Goal: Task Accomplishment & Management: Manage account settings

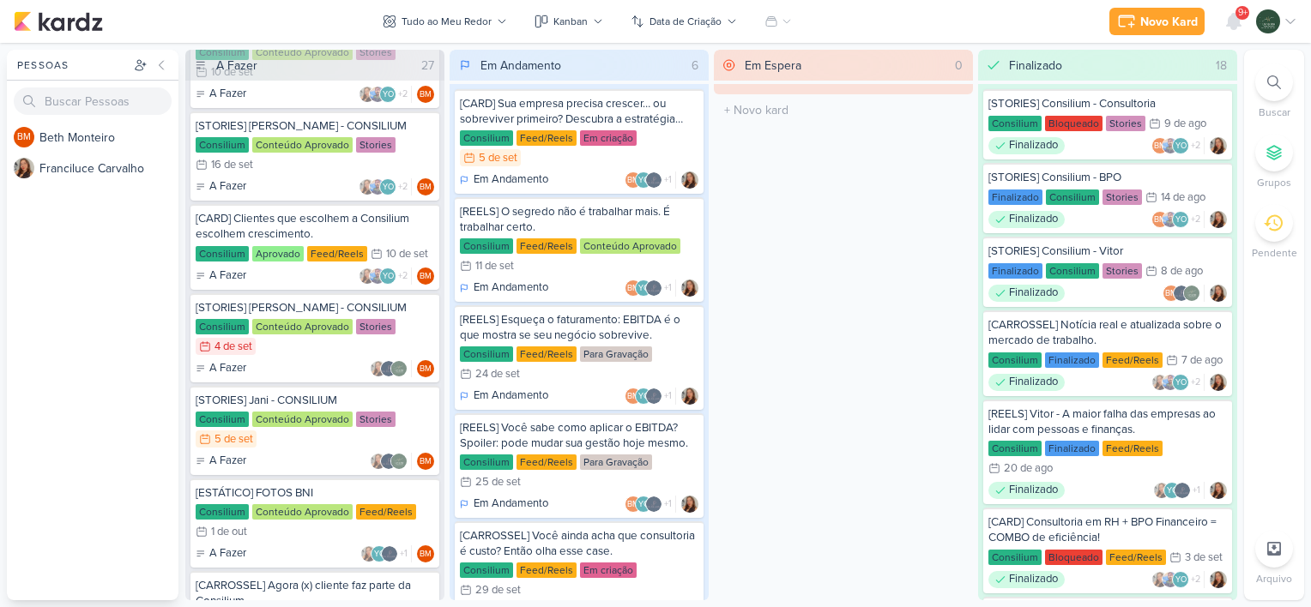
scroll to position [582, 0]
click at [425, 322] on div "Consilium Conteúdo Aprovado Stories 4/9 [DATE]" at bounding box center [315, 337] width 238 height 38
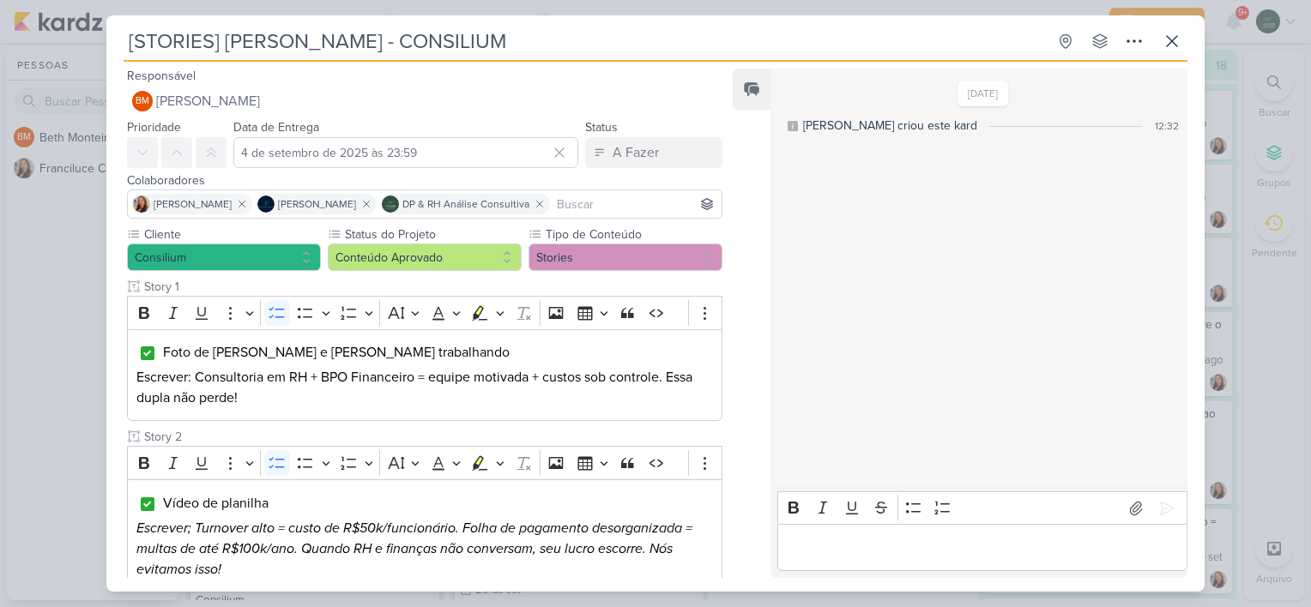
scroll to position [404, 0]
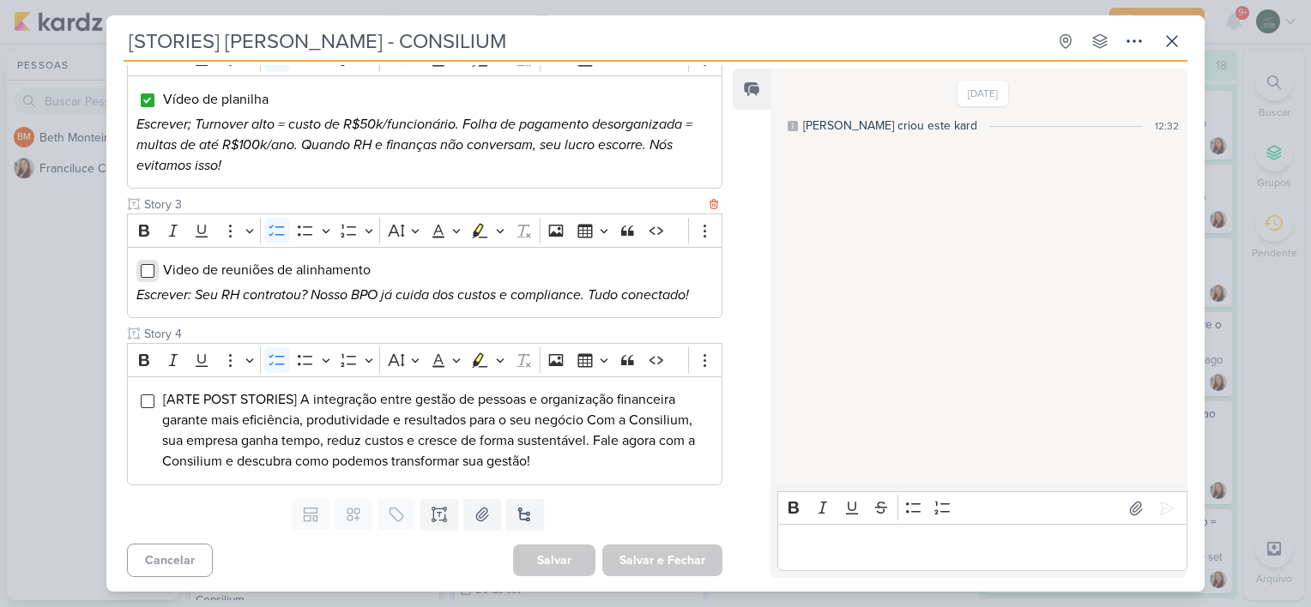
click at [141, 271] on input "Editor editing area: main" at bounding box center [148, 271] width 14 height 14
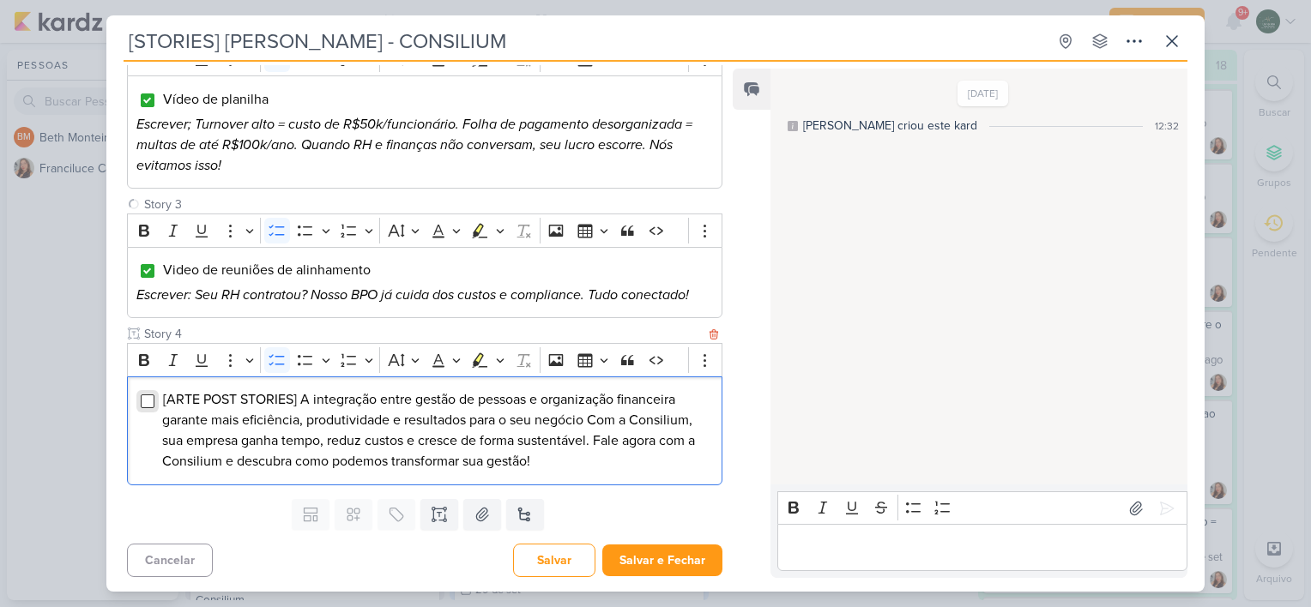
click at [145, 403] on input "Editor editing area: main" at bounding box center [148, 402] width 14 height 14
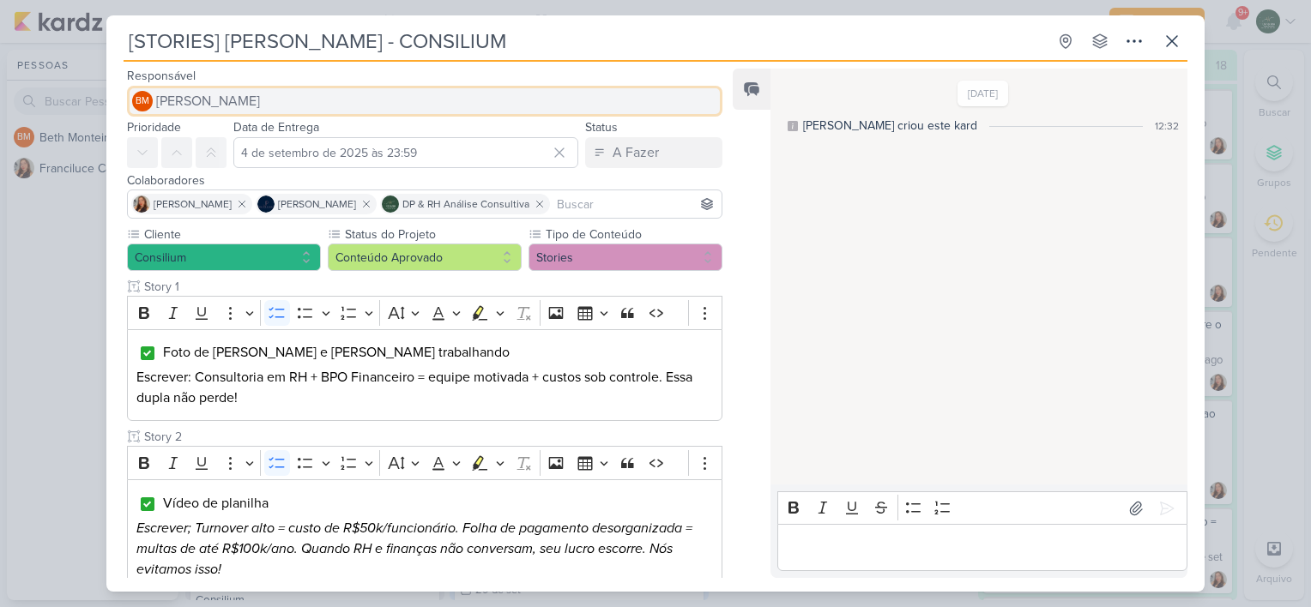
click at [209, 105] on span "[PERSON_NAME]" at bounding box center [208, 101] width 104 height 21
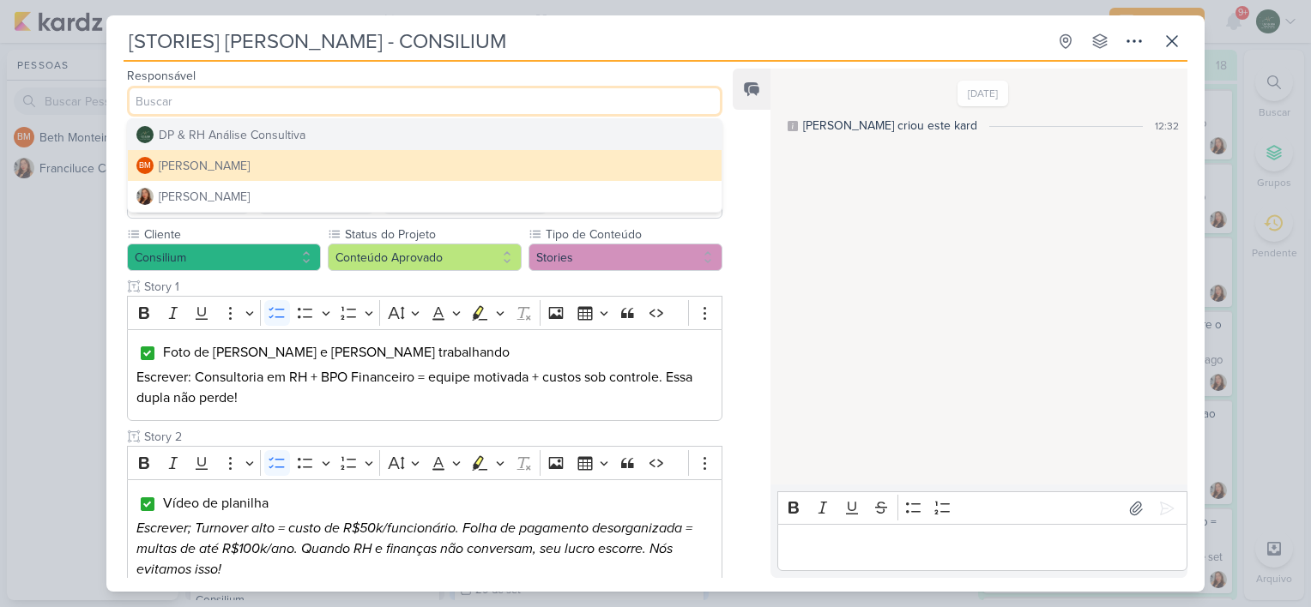
click at [240, 141] on div "DP & RH Análise Consultiva" at bounding box center [232, 135] width 147 height 18
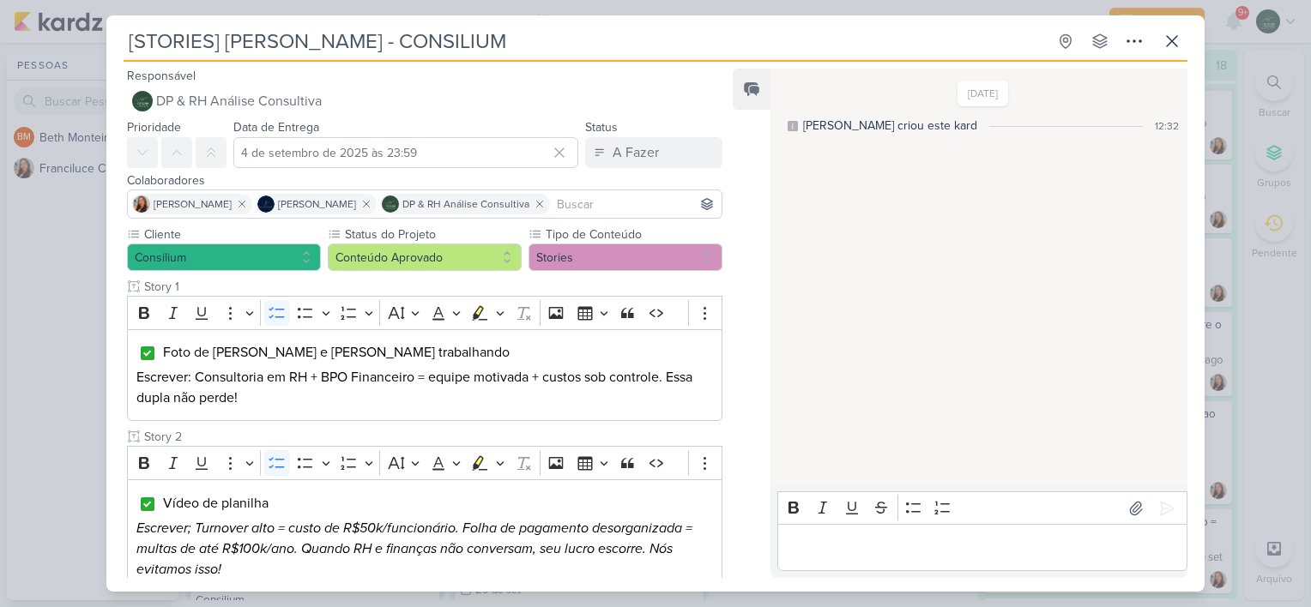
click at [640, 170] on div "Colaboradores [PERSON_NAME] [PERSON_NAME] DP & RH Análise Consultiva" at bounding box center [417, 196] width 623 height 57
click at [637, 164] on button "A Fazer" at bounding box center [653, 152] width 137 height 31
click at [621, 217] on div "Finalizado" at bounding box center [629, 220] width 53 height 18
click at [478, 258] on button "Conteúdo Aprovado" at bounding box center [425, 257] width 194 height 27
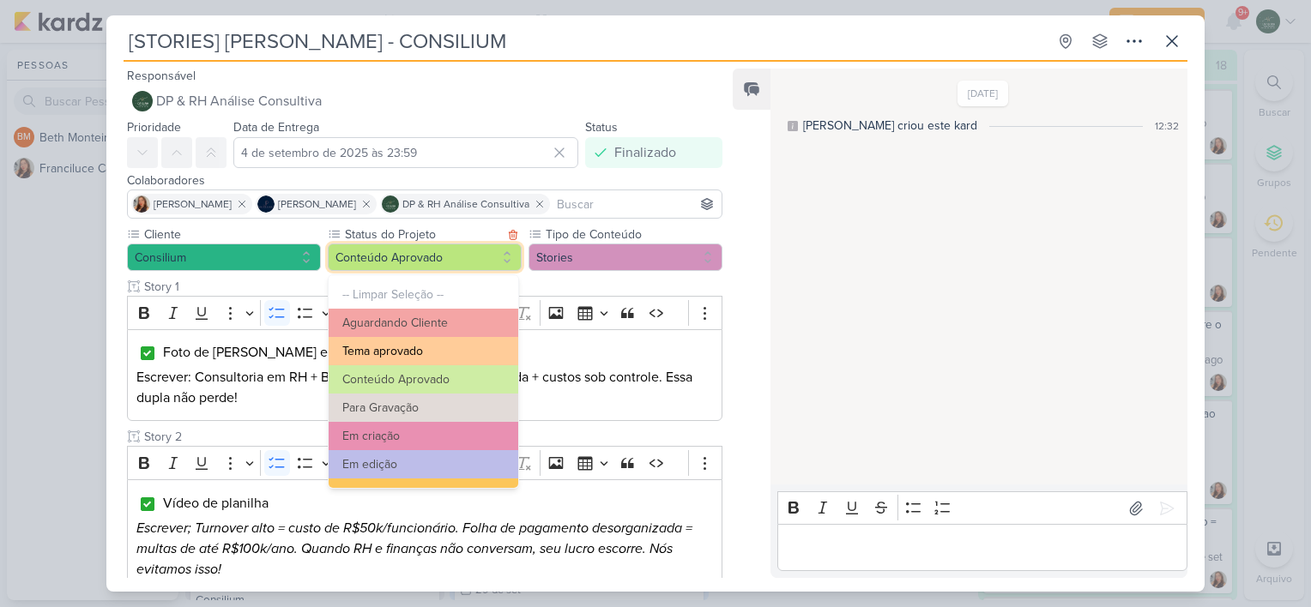
scroll to position [193, 0]
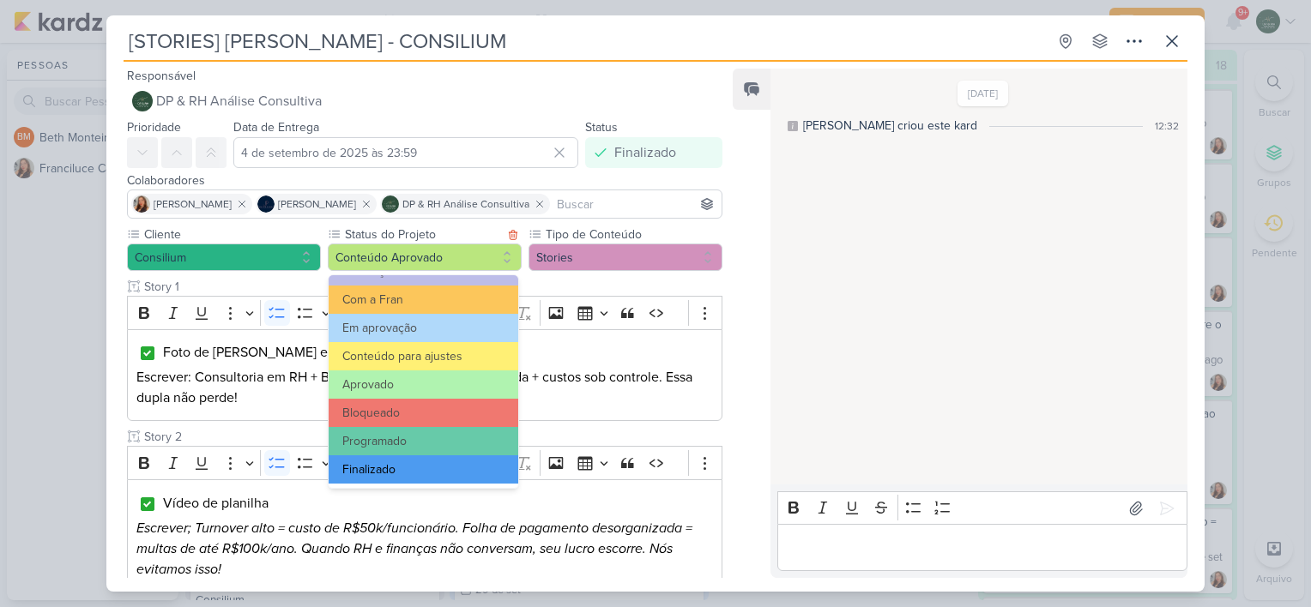
click at [375, 465] on button "Finalizado" at bounding box center [423, 469] width 190 height 28
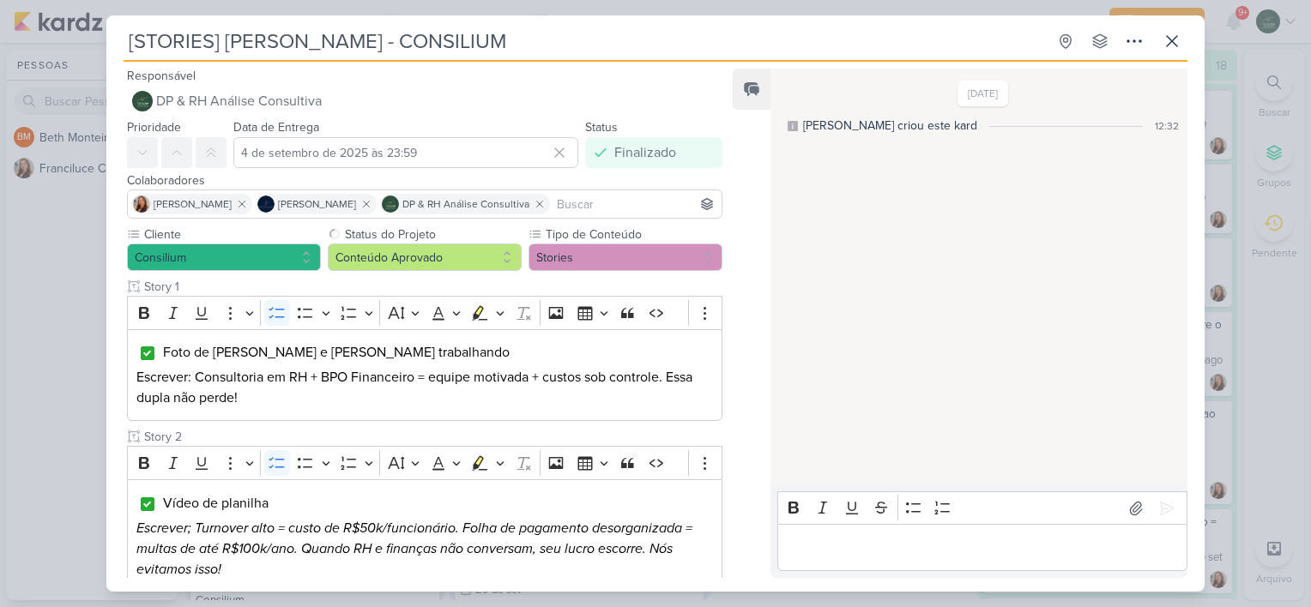
scroll to position [404, 0]
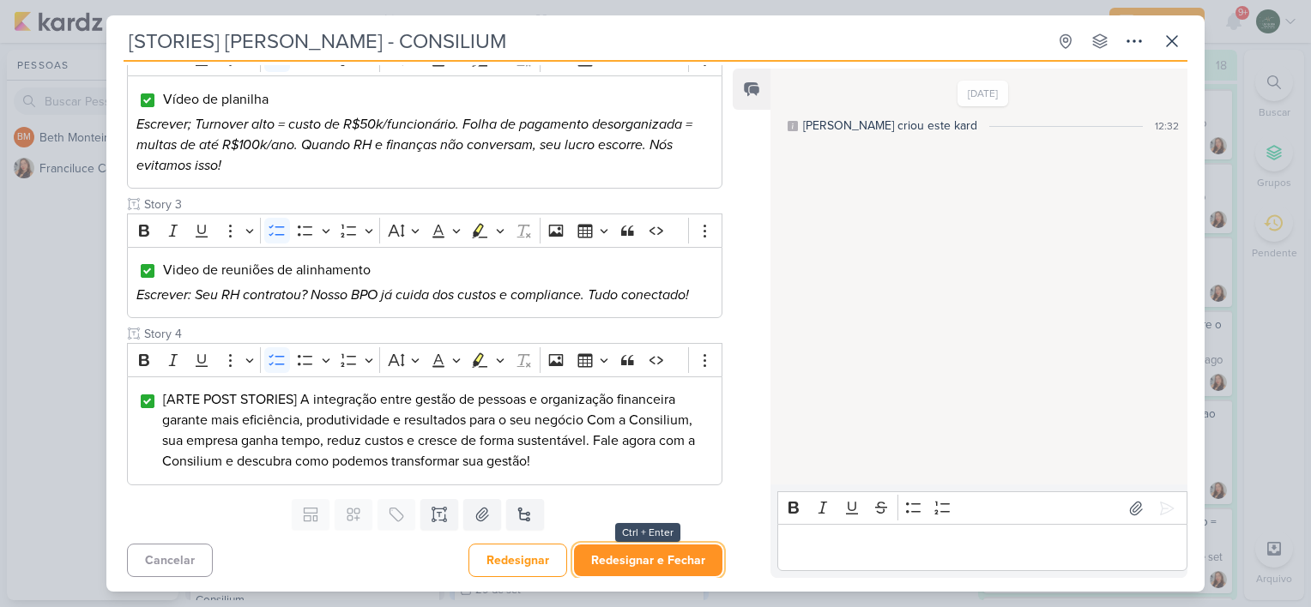
click at [678, 558] on button "Redesignar e Fechar" at bounding box center [648, 561] width 148 height 32
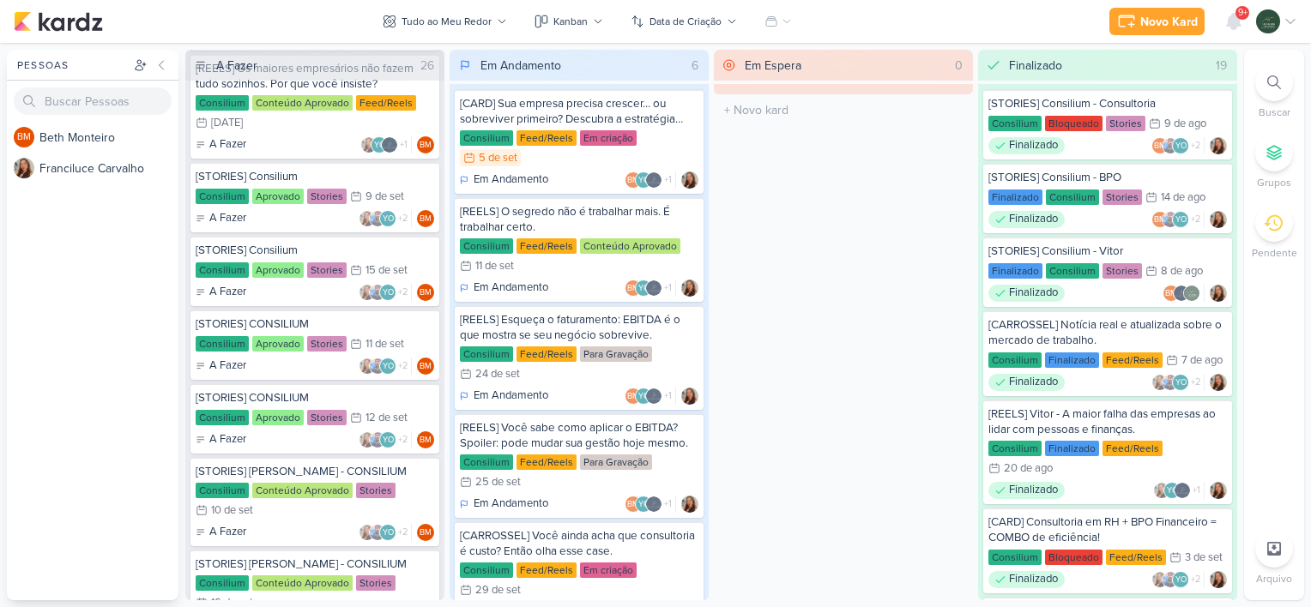
scroll to position [0, 0]
